Goal: Task Accomplishment & Management: Complete application form

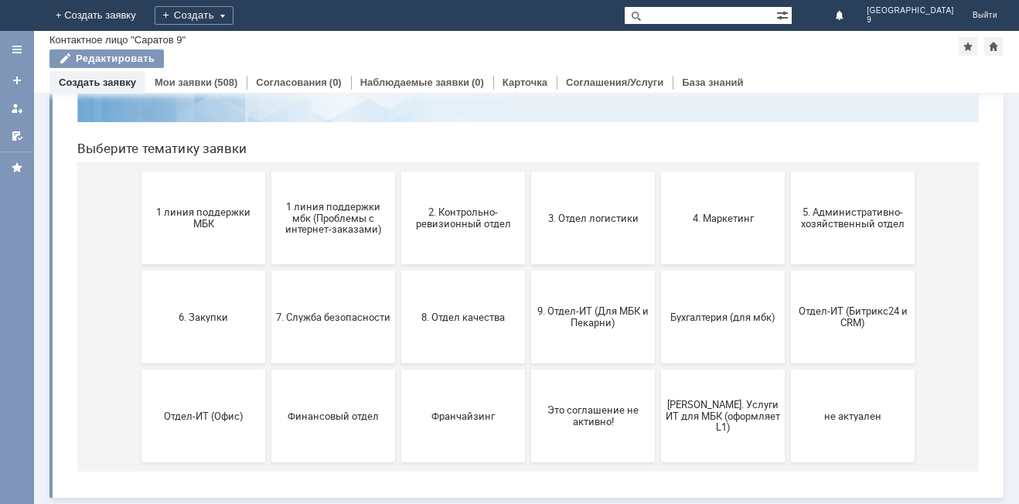
scroll to position [126, 0]
click at [596, 317] on span "9. Отдел-ИТ (Для МБК и Пекарни)" at bounding box center [593, 317] width 114 height 23
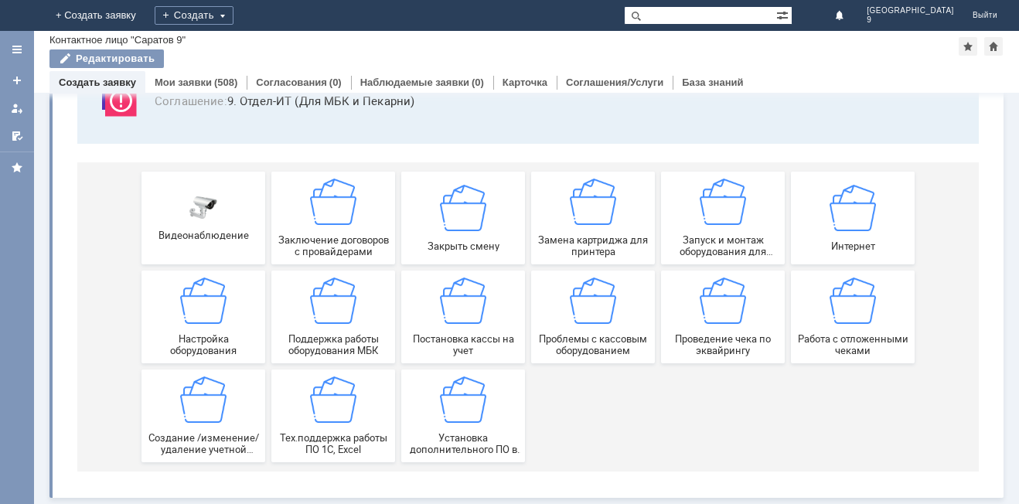
scroll to position [128, 0]
click at [857, 315] on img at bounding box center [853, 301] width 46 height 46
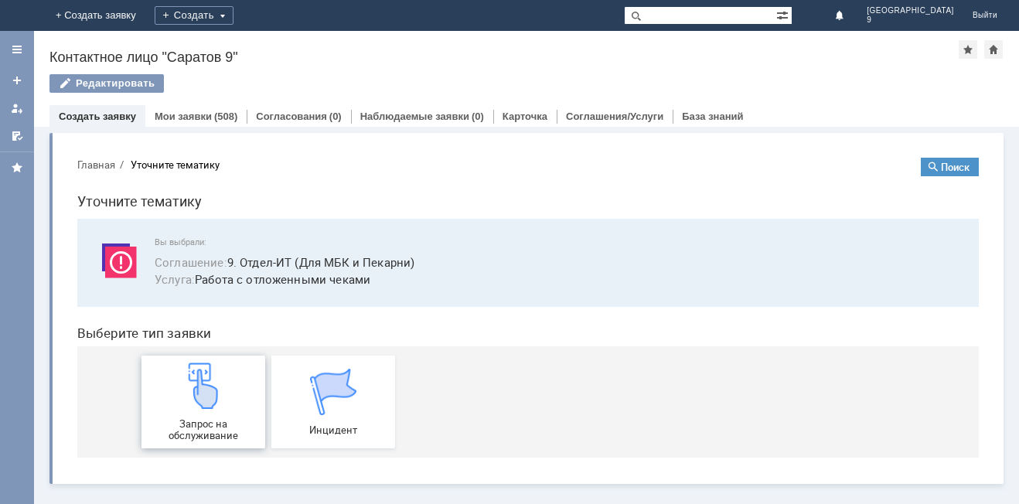
click at [224, 403] on img at bounding box center [203, 386] width 46 height 46
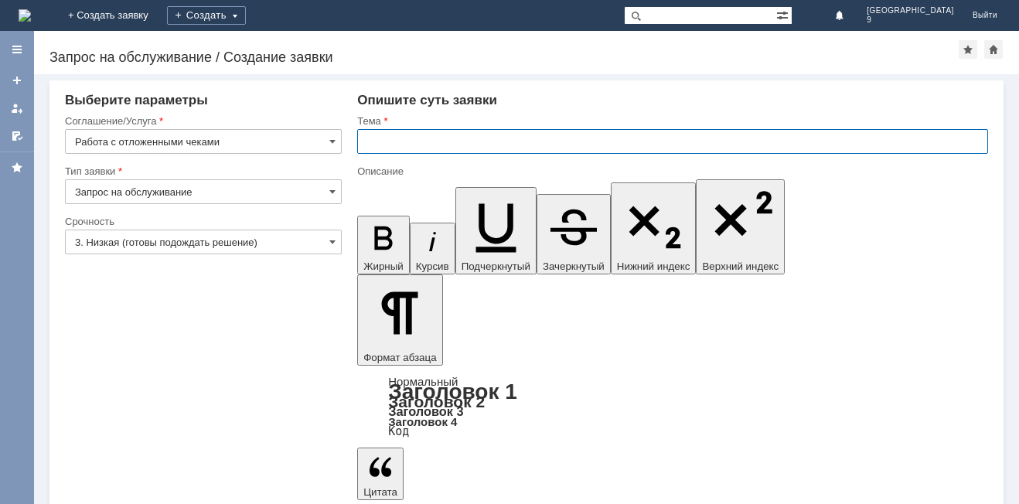
click at [526, 142] on input "text" at bounding box center [672, 141] width 631 height 25
type input "Отл чеки"
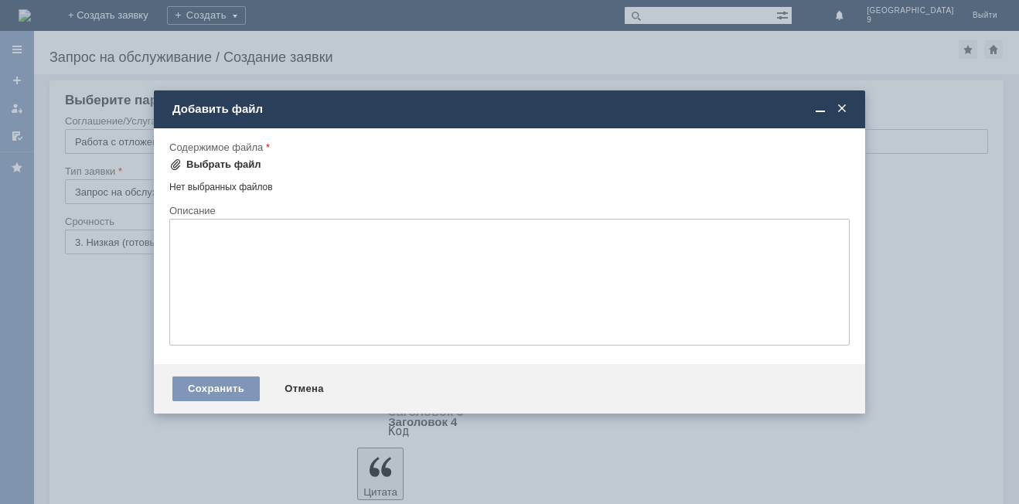
click at [224, 161] on div "Выбрать файл" at bounding box center [223, 165] width 75 height 12
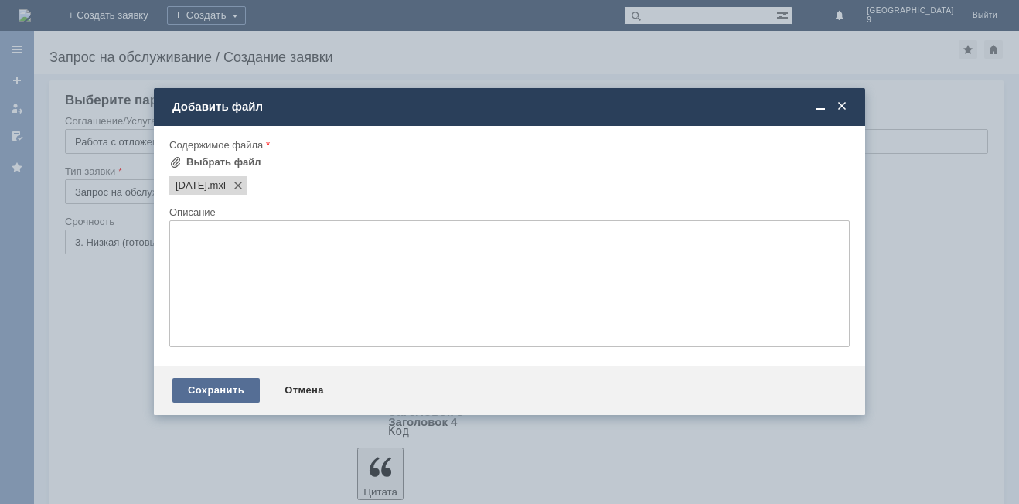
click at [203, 395] on div "Сохранить" at bounding box center [215, 390] width 87 height 25
